Goal: Task Accomplishment & Management: Manage account settings

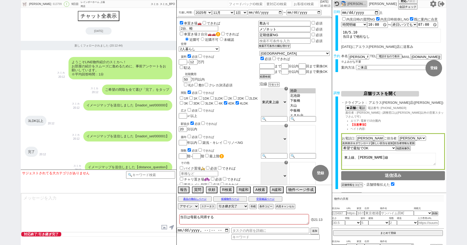
select select "2025"
select select "11"
select select "1"
select select "11"
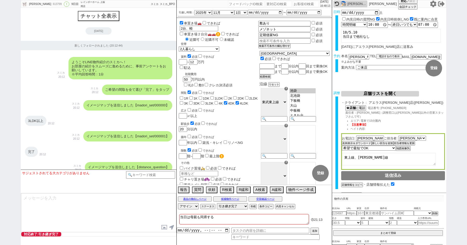
select select "35"
select select "[DATE]"
select select "100"
select select "1"
select select "6"
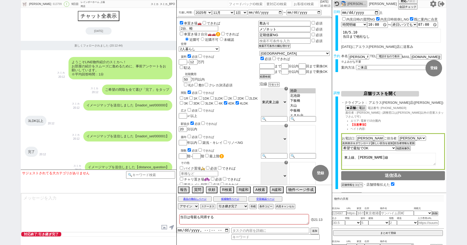
select select "2"
select select "2532"
select select "5"
select select
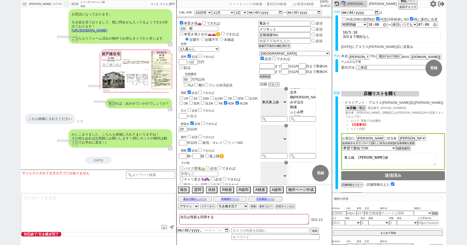
paste input "610348"
type input "610348"
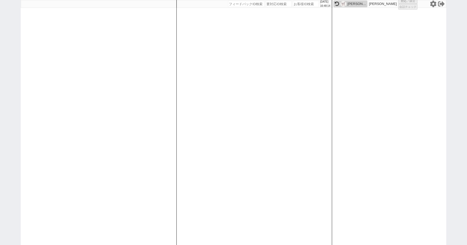
select select "100"
select select "1"
select select "4"
select select "5"
select select "8"
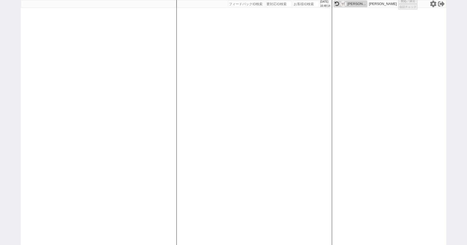
select select
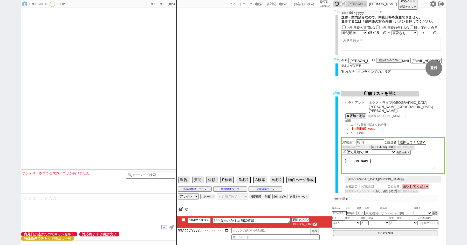
select select "2333"
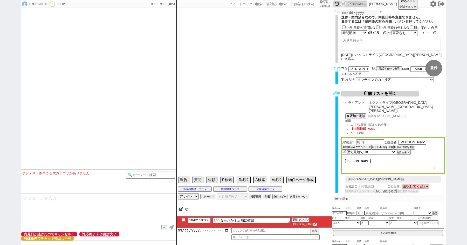
type textarea "店舗にパス、連絡とってもらって [DATE]は11:30時には出発　　夜は19〜20時 1件目審査通らない。 収入証明、建築会社、個人情報ありがとう。"
select select "2025"
select select "9"
select select "36"
select select "7"
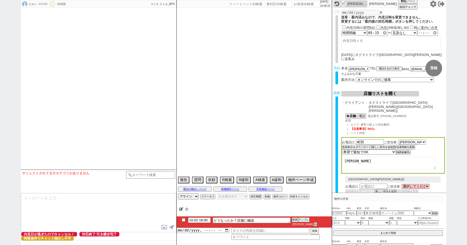
select select "14"
select select "90"
select select "101"
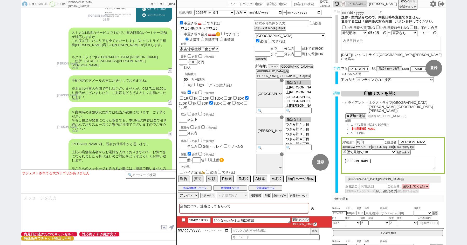
scroll to position [3587, 0]
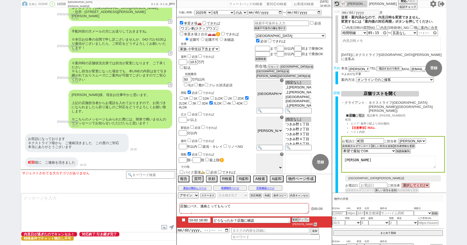
click at [351, 113] on b "店舗" at bounding box center [352, 115] width 6 height 4
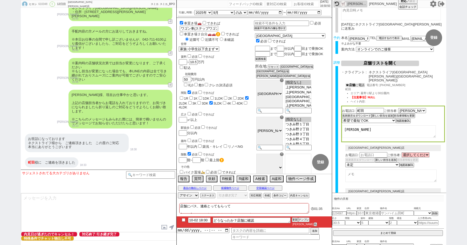
scroll to position [23, 0]
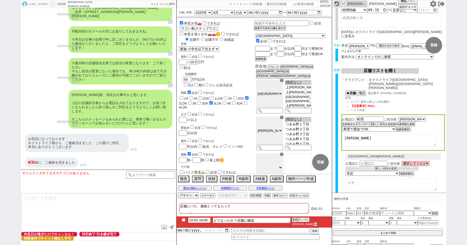
click at [385, 71] on button "店舗リストを開く" at bounding box center [381, 70] width 78 height 5
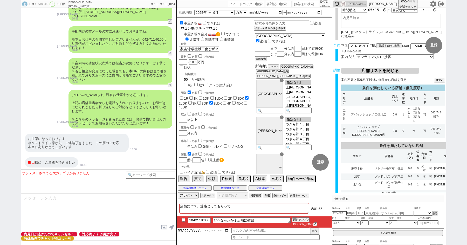
click at [302, 4] on input "number" at bounding box center [306, 4] width 26 height 6
type input "41953"
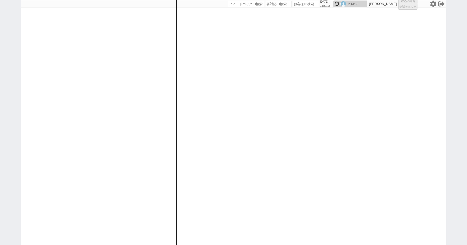
select select "2"
select select
select select "8"
select select "3"
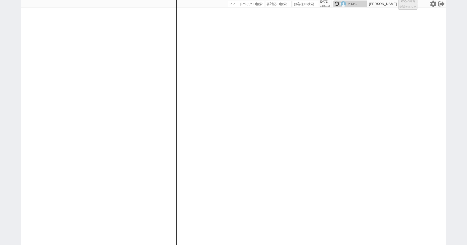
select select "8"
select select "10"
select select "8"
select select "10"
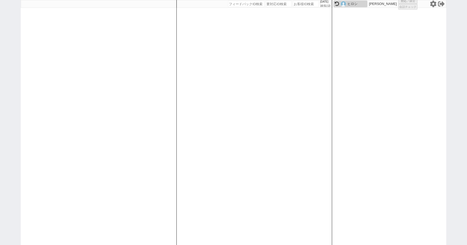
select select "8"
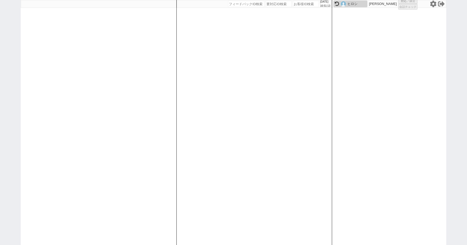
select select "8"
select select "10"
select select "8"
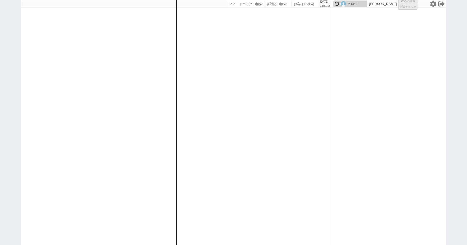
select select "8"
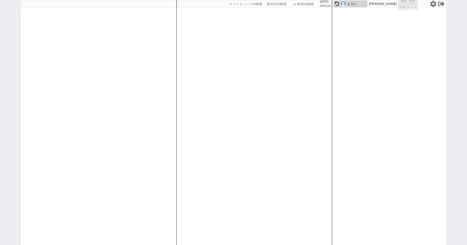
select select "8"
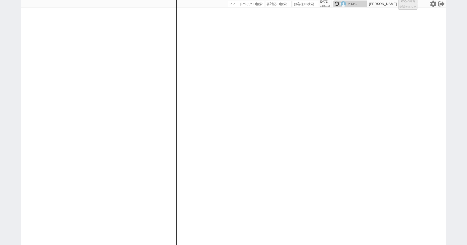
select select "8"
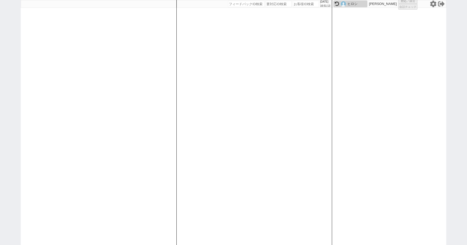
select select "10"
select select "8"
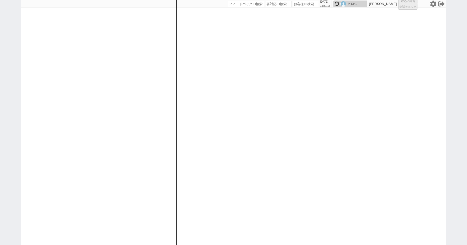
select select "8"
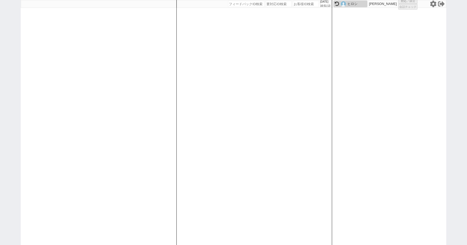
select select "8"
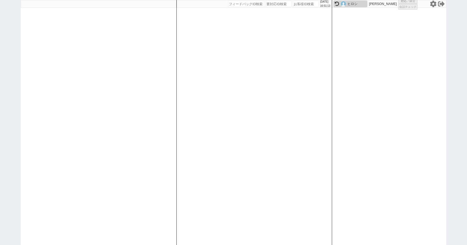
select select "8"
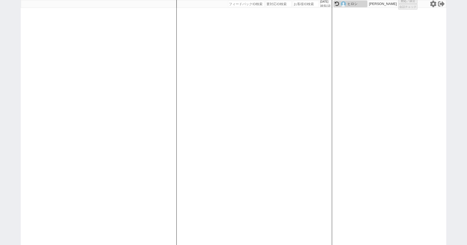
select select "8"
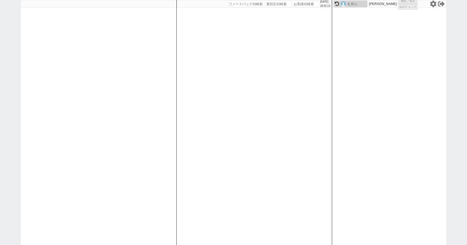
select select "8"
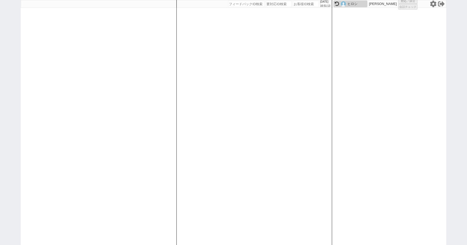
select select "8"
select select "10"
select select "3"
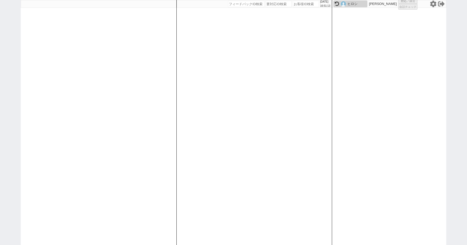
select select "3"
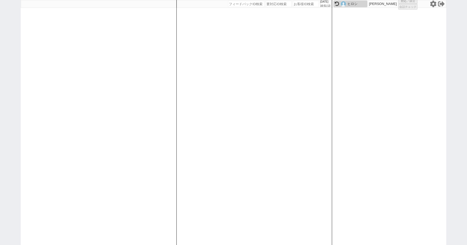
select select "3"
select select
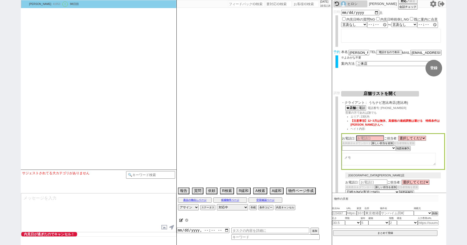
select select "2617"
select select "2363"
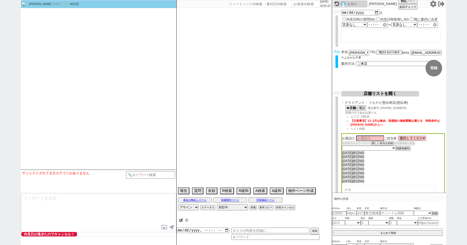
type textarea "ここにたどり着いた人は[PERSON_NAME]までお知らせください。 お客様の特定用に伝えているカスタマーIDとなってます。"
select select "2025"
select select "9"
select select "36"
select select "0"
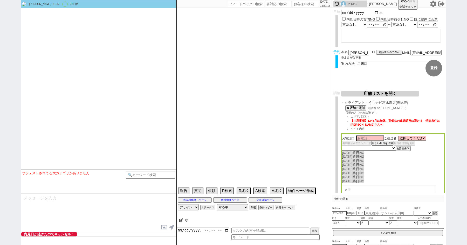
select select "21"
select select "33"
select select "961"
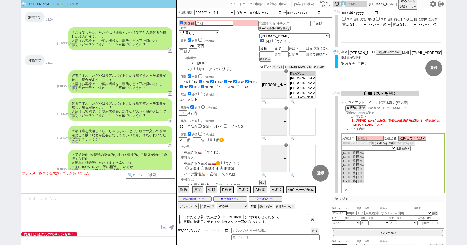
scroll to position [11885, 0]
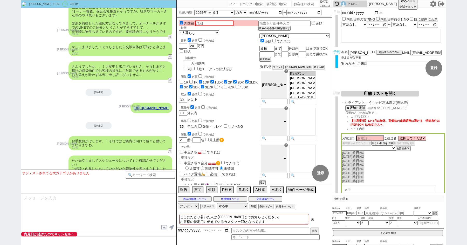
click at [367, 93] on button "店舗リストを開く" at bounding box center [381, 93] width 78 height 5
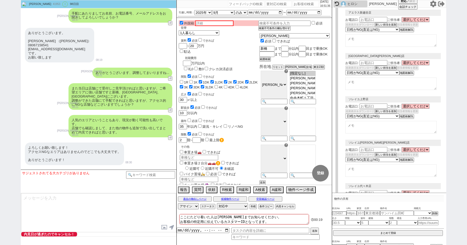
scroll to position [1617, 0]
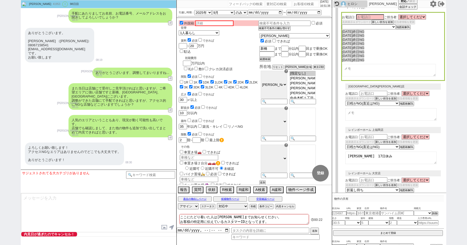
scroll to position [0, 0]
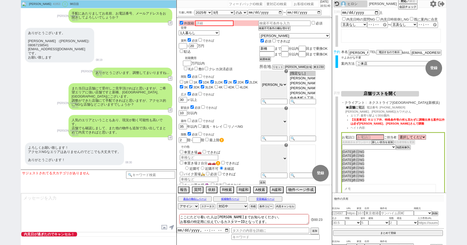
click at [352, 108] on b "店舗" at bounding box center [352, 107] width 6 height 4
click at [4, 55] on div "[PERSON_NAME] 41953 ! 0 98日目 冬眠中 自社客 スミカ スミカ_BPO チャット全表示 [DATE] 新しくフォローされました (1…" at bounding box center [233, 122] width 467 height 245
paste input "610348"
type input "610348"
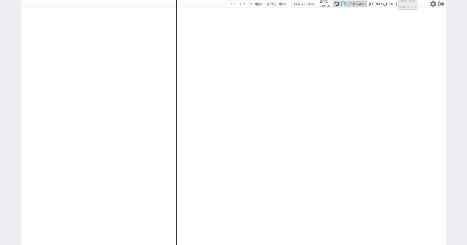
select select "100"
select select "1"
select select "4"
select select "5"
select select "8"
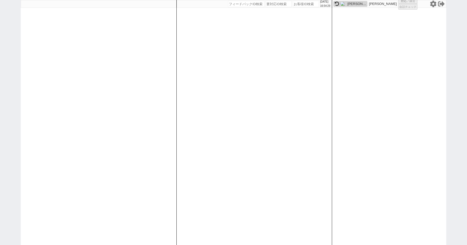
select select
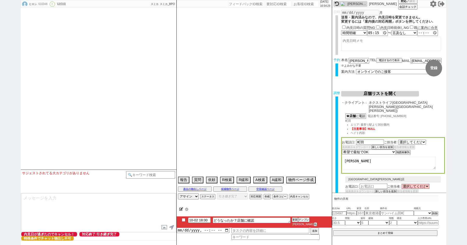
select select "2333"
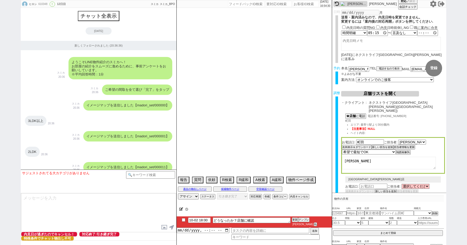
type textarea "店舗にパス、連絡とってもらって [DATE]は11:30時には出発　　夜は19〜20時 1件目審査通らない。 収入証明、建築会社、個人情報ありがとう。"
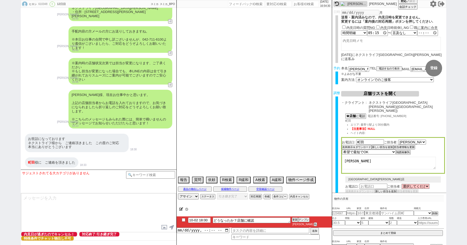
select select "2025"
select select "9"
select select "36"
select select "7"
select select "14"
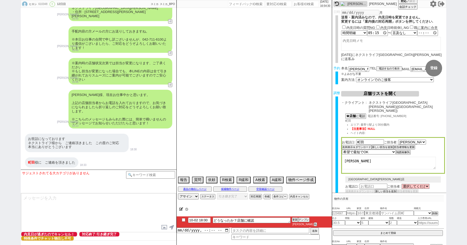
select select "90"
select select "101"
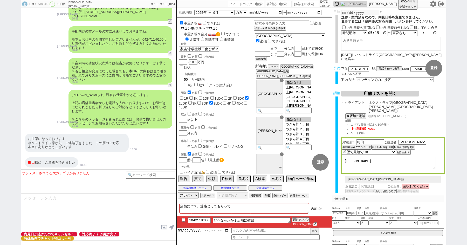
click at [183, 221] on input "checkbox" at bounding box center [184, 219] width 8 height 3
checkbox input "true"
click at [253, 213] on textarea "店舗にパス、連絡とってもらって [DATE]は11:30時には出発　　夜は19〜20時 1件目審査通らない。 収入証明、建築会社、個人情報ありがとう。" at bounding box center [244, 208] width 130 height 10
type textarea "店舗にパス、連絡とってもらって [DATE]は11:30時には出発　　夜は19〜20時 1件目審査通らない。 収入証明、建築会社、個人情報ありがとう。"
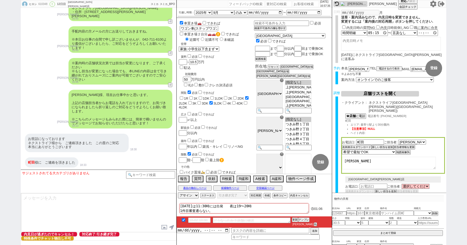
checkbox input "false"
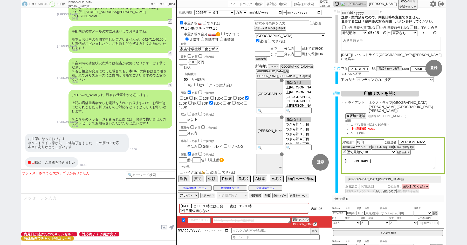
checkbox input "false"
checkbox input "true"
checkbox input "false"
checkbox input "true"
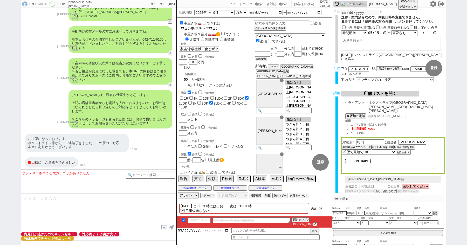
checkbox input "false"
type textarea "店舗にパス、連絡とってもらって [DATE]は11:30時には出発　　夜は19〜20時 1件目審査通らない。 収入証明、建築会社、個人情報ありがとう。"
checkbox input "false"
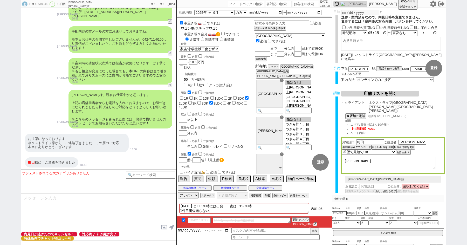
checkbox input "false"
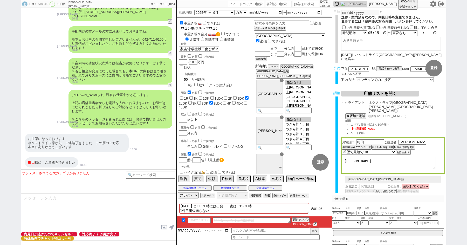
checkbox input "true"
checkbox input "false"
checkbox input "true"
checkbox input "false"
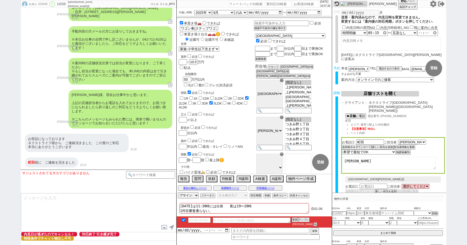
checkbox input "false"
type textarea "店舗にパス、連絡とってもらって [DATE]は11:30時には出発　　夜は19〜20時 1件目審査通らない。 収入証明、建築会社、個人情報ありがとう。　　　b"
checkbox input "false"
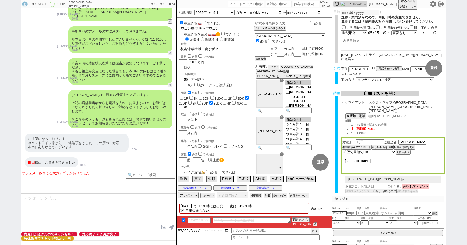
checkbox input "false"
checkbox input "true"
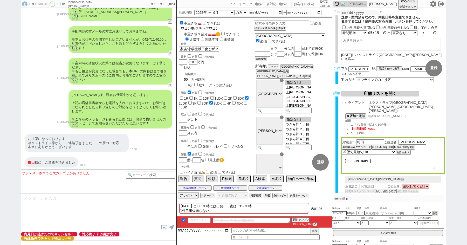
checkbox input "false"
checkbox input "true"
checkbox input "false"
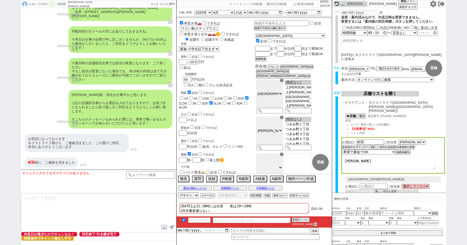
checkbox input "false"
type textarea "店舗にパス、連絡とってもらって [DATE]は11:30時には出発　　夜は19〜20時 1件目審査通らない。 収入証明、建築会社、個人情報ありがとう。　　　ぶ"
checkbox input "false"
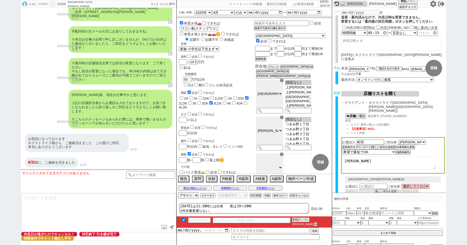
checkbox input "false"
checkbox input "true"
checkbox input "false"
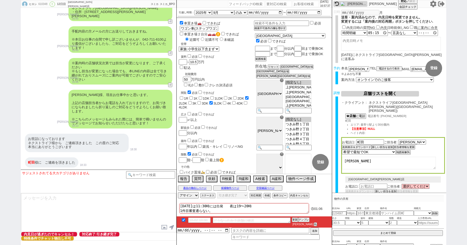
checkbox input "false"
checkbox input "true"
checkbox input "false"
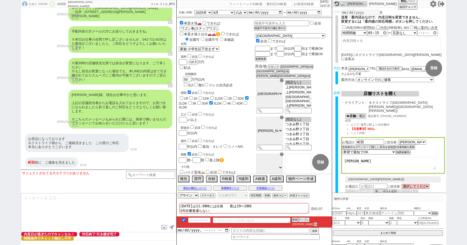
type textarea "店舗にパス、連絡とってもらって [DATE]は11:30時には出発　　夜は19〜20時 1件目審査通らない。 収入証明、建築会社、個人情報ありがとう。　　　ぶj"
checkbox input "false"
click at [304, 197] on button "内見キャンセル" at bounding box center [298, 195] width 19 height 4
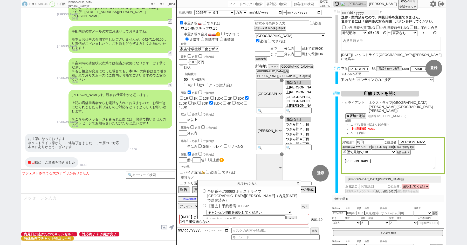
click at [233, 191] on label "予約番号:706683 ネクストライフ[GEOGRAPHIC_DATA][PERSON_NAME]（内見[DATE] で送客済み)" at bounding box center [250, 195] width 96 height 14
click at [206, 191] on input "予約番号:706683 ネクストライフ[GEOGRAPHIC_DATA][PERSON_NAME]（内見[DATE] で送客済み)" at bounding box center [204, 190] width 3 height 3
click at [233, 191] on label "予約番号:706683 ネクストライフ[GEOGRAPHIC_DATA][PERSON_NAME]（内見[DATE] で送客済み)" at bounding box center [250, 195] width 96 height 14
click at [206, 191] on input "予約番号:706683 ネクストライフ[GEOGRAPHIC_DATA][PERSON_NAME]（内見[DATE] で送客済み)" at bounding box center [204, 190] width 3 height 3
copy label "706683"
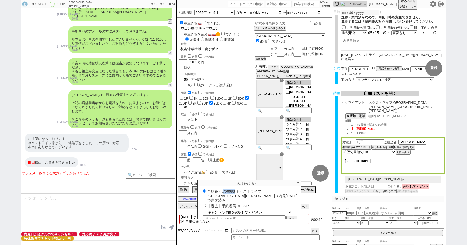
scroll to position [3602, 0]
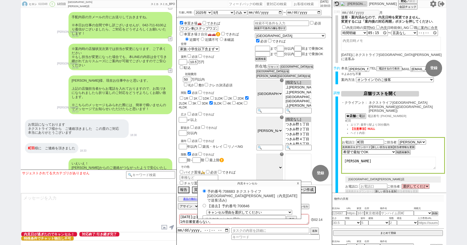
click at [298, 182] on p "X" at bounding box center [298, 183] width 6 height 6
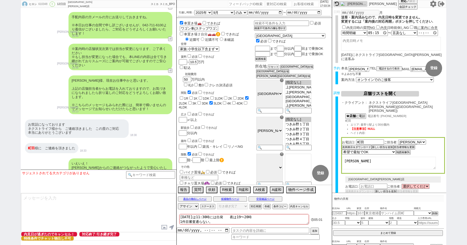
click at [434, 4] on icon at bounding box center [433, 4] width 7 height 7
